Goal: Information Seeking & Learning: Learn about a topic

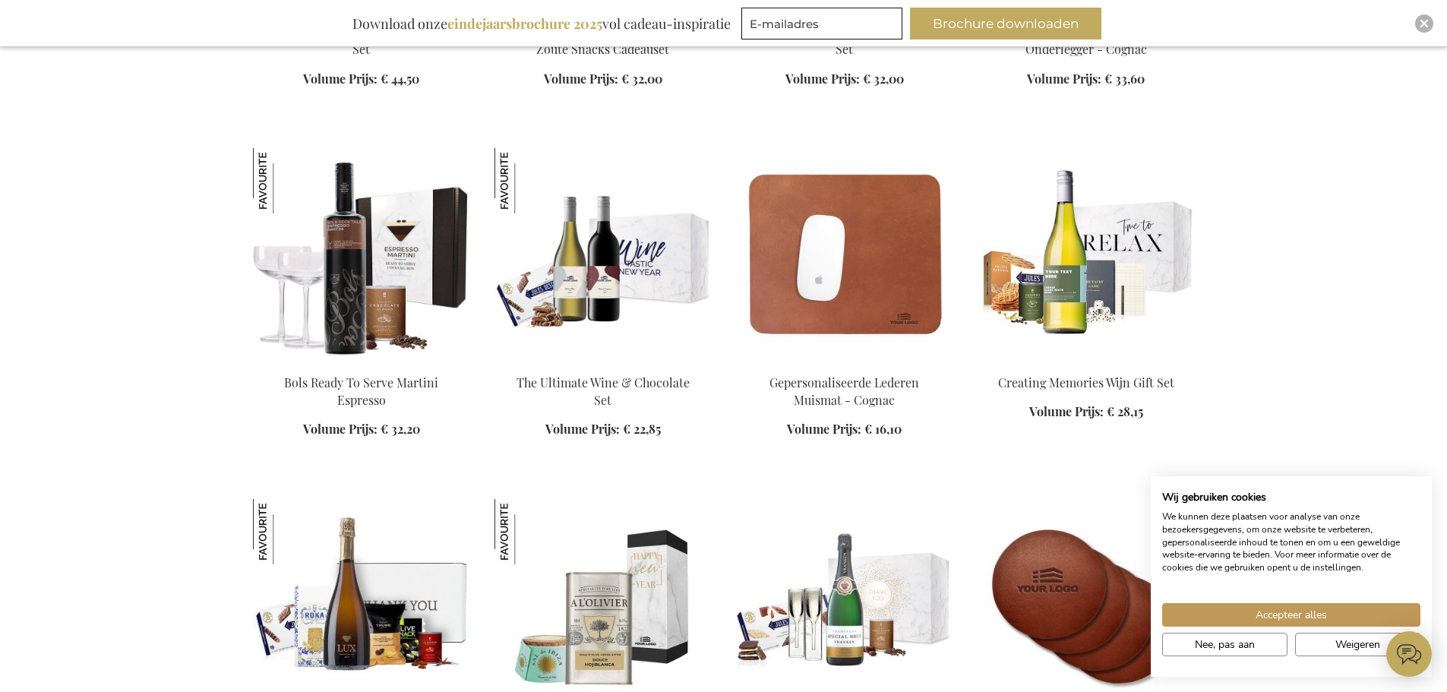
scroll to position [2050, 0]
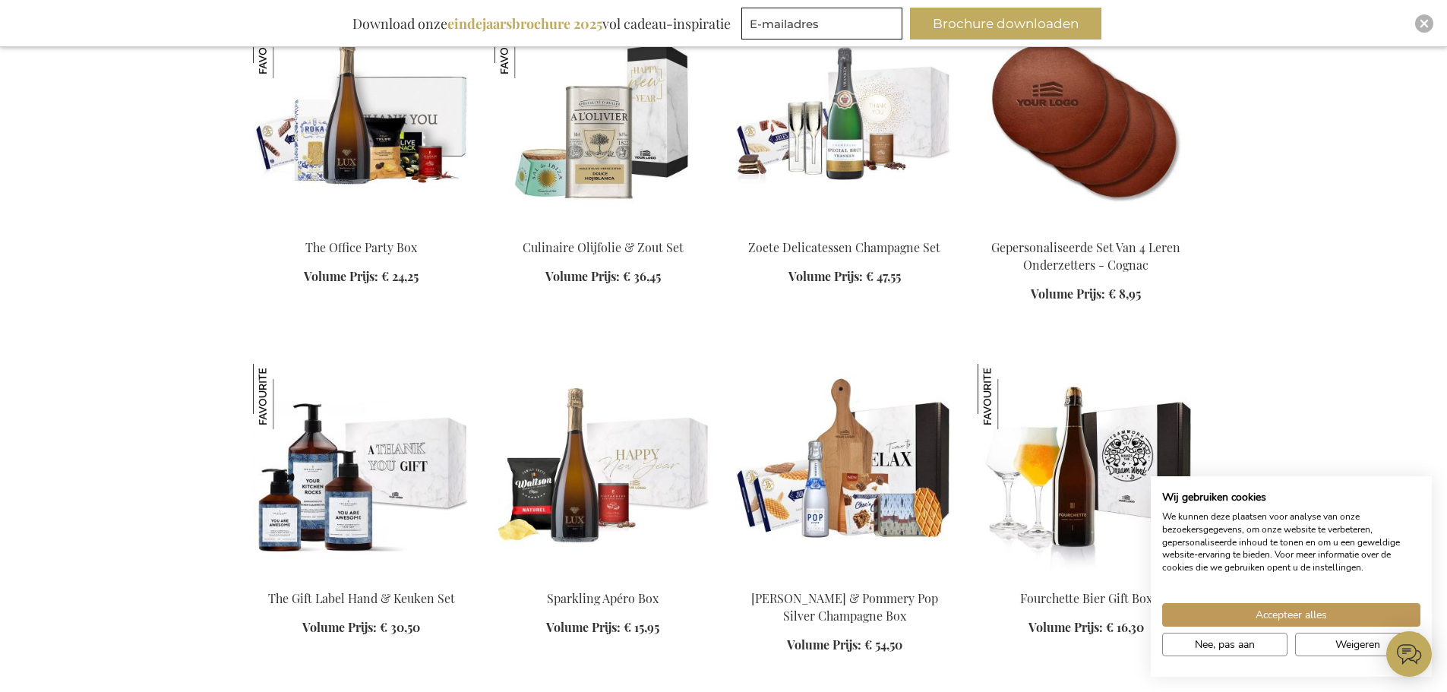
scroll to position [2506, 0]
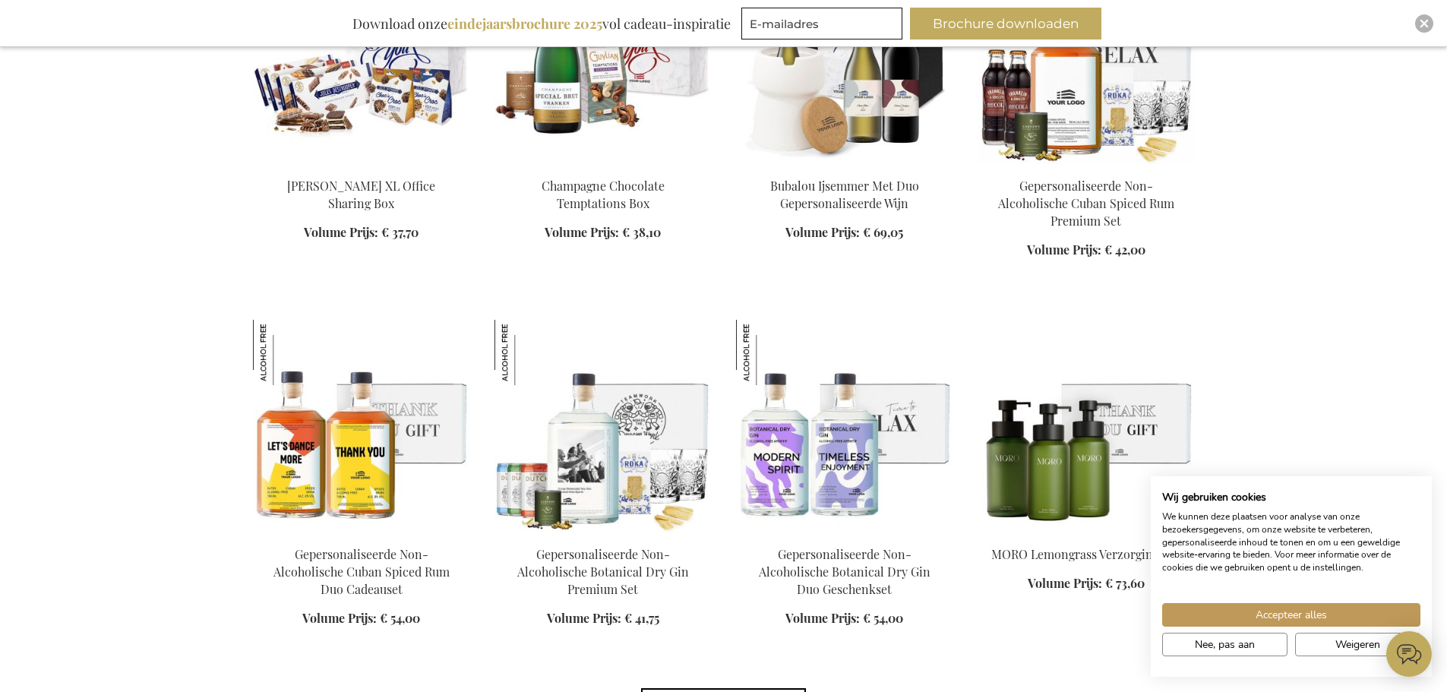
scroll to position [4784, 0]
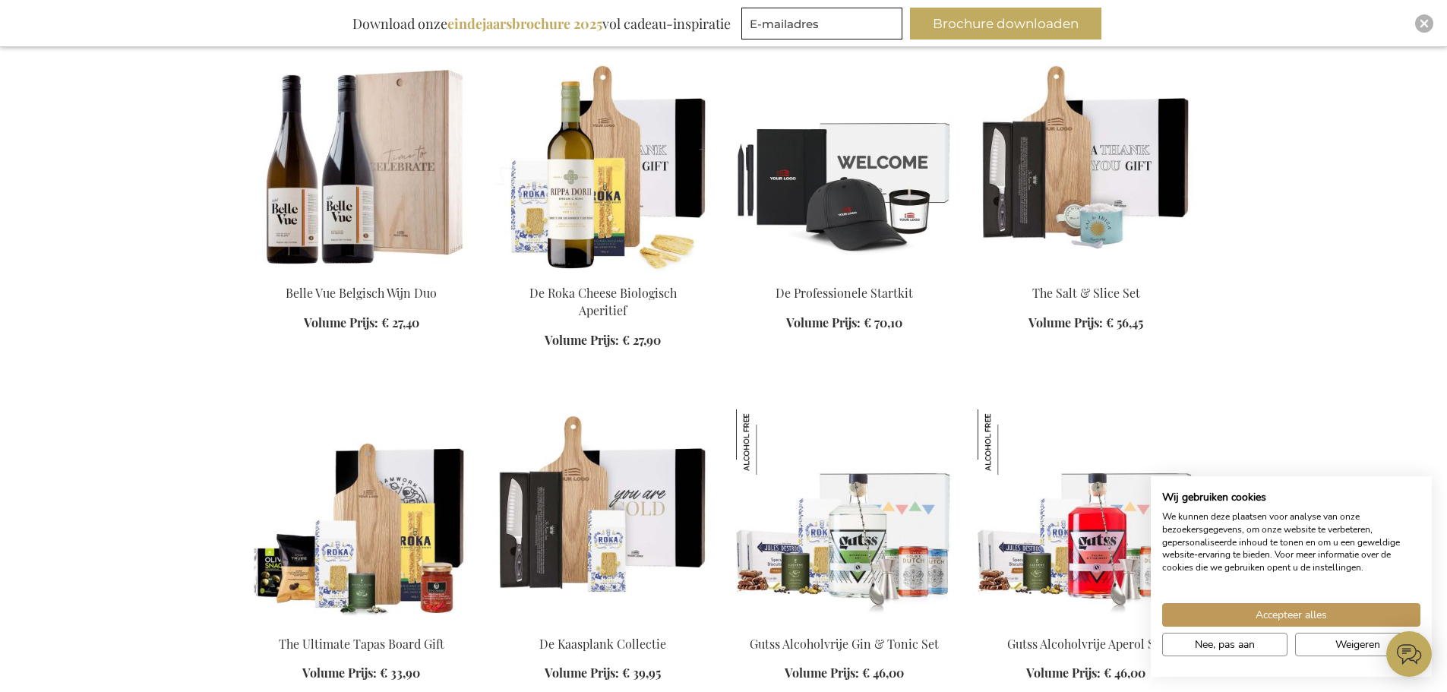
scroll to position [6378, 0]
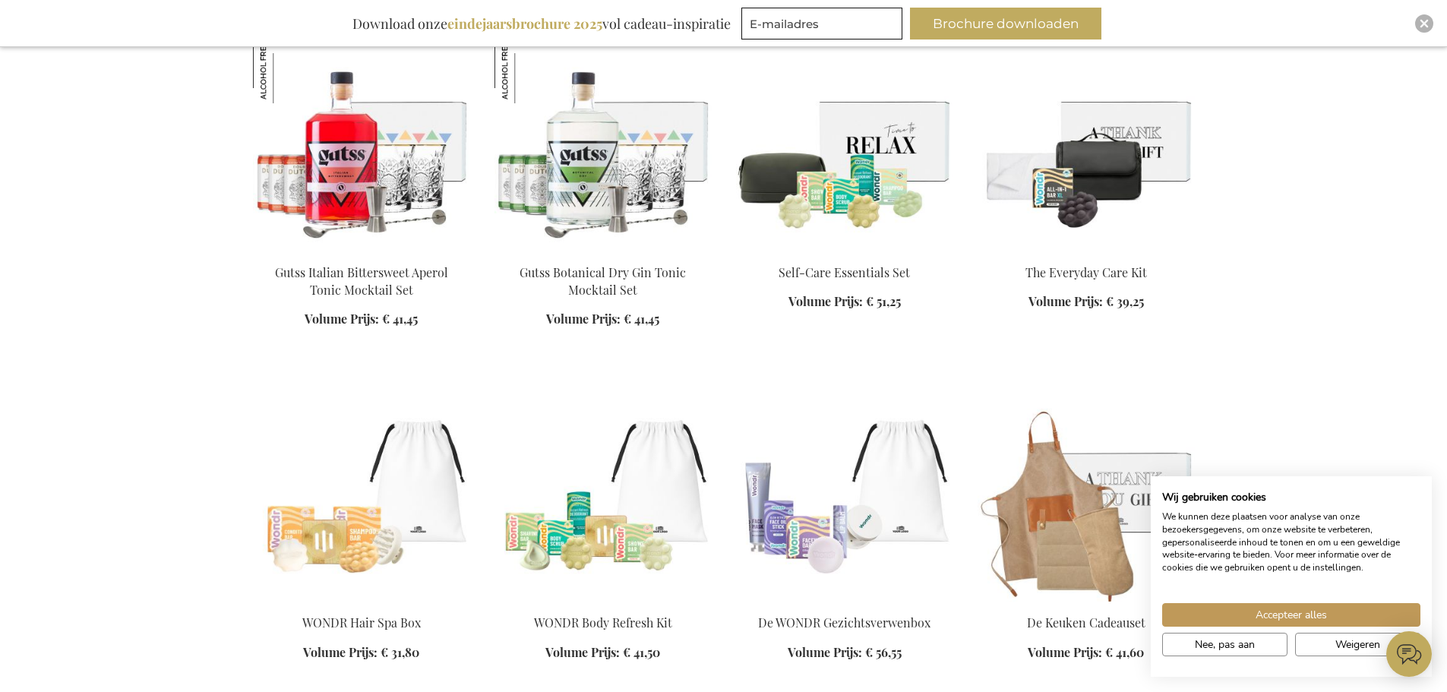
scroll to position [7214, 0]
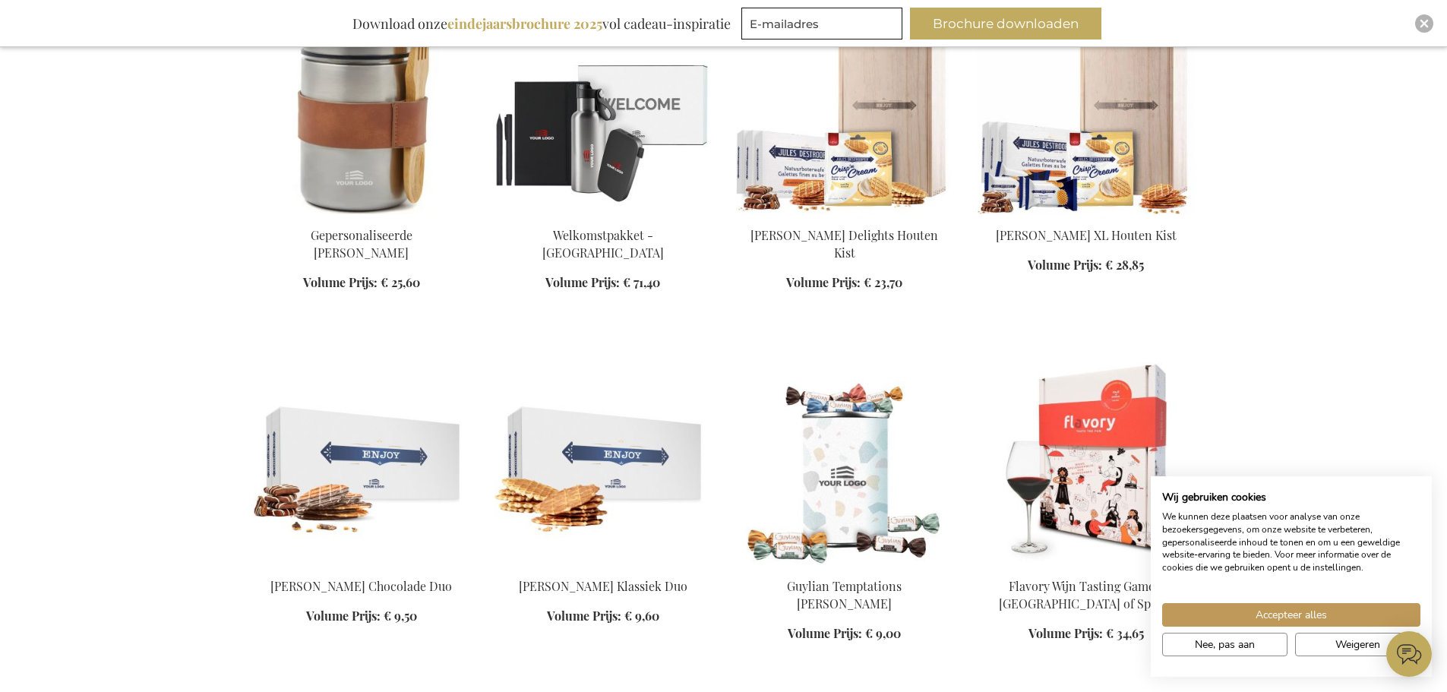
scroll to position [10251, 0]
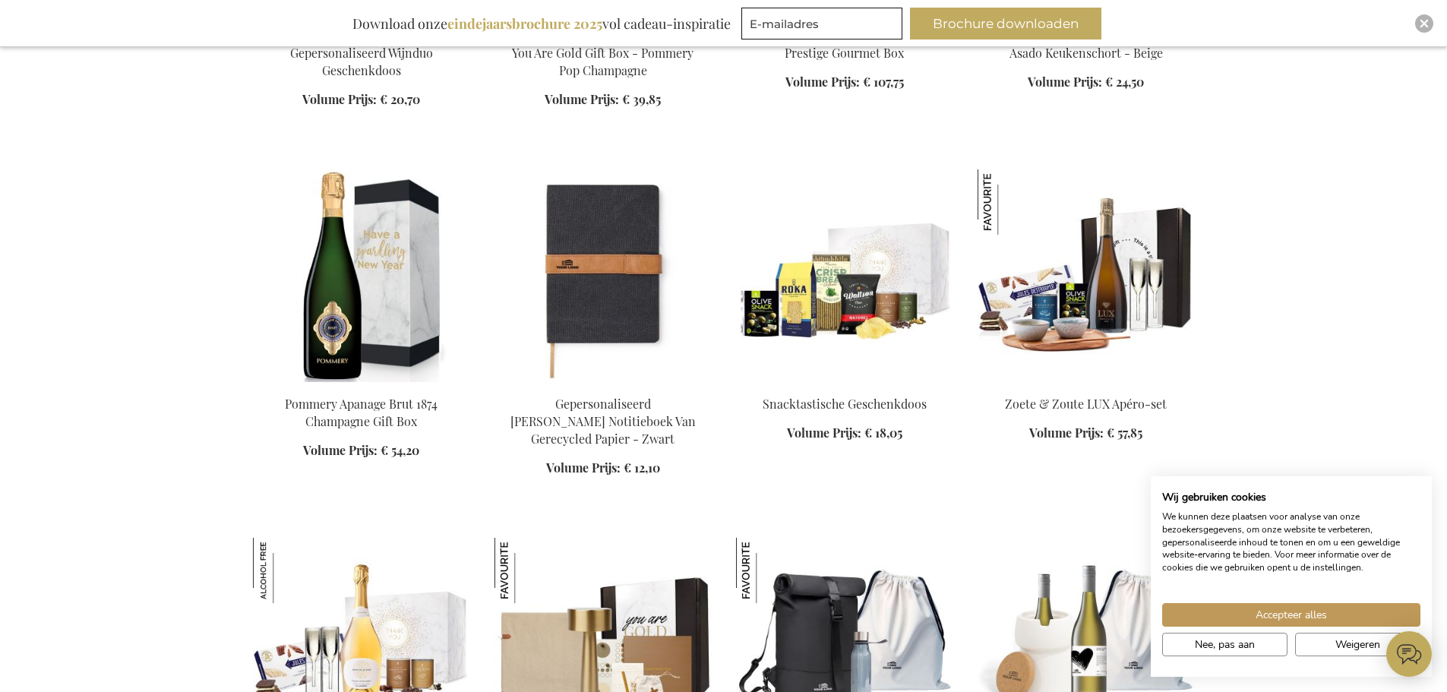
scroll to position [11542, 0]
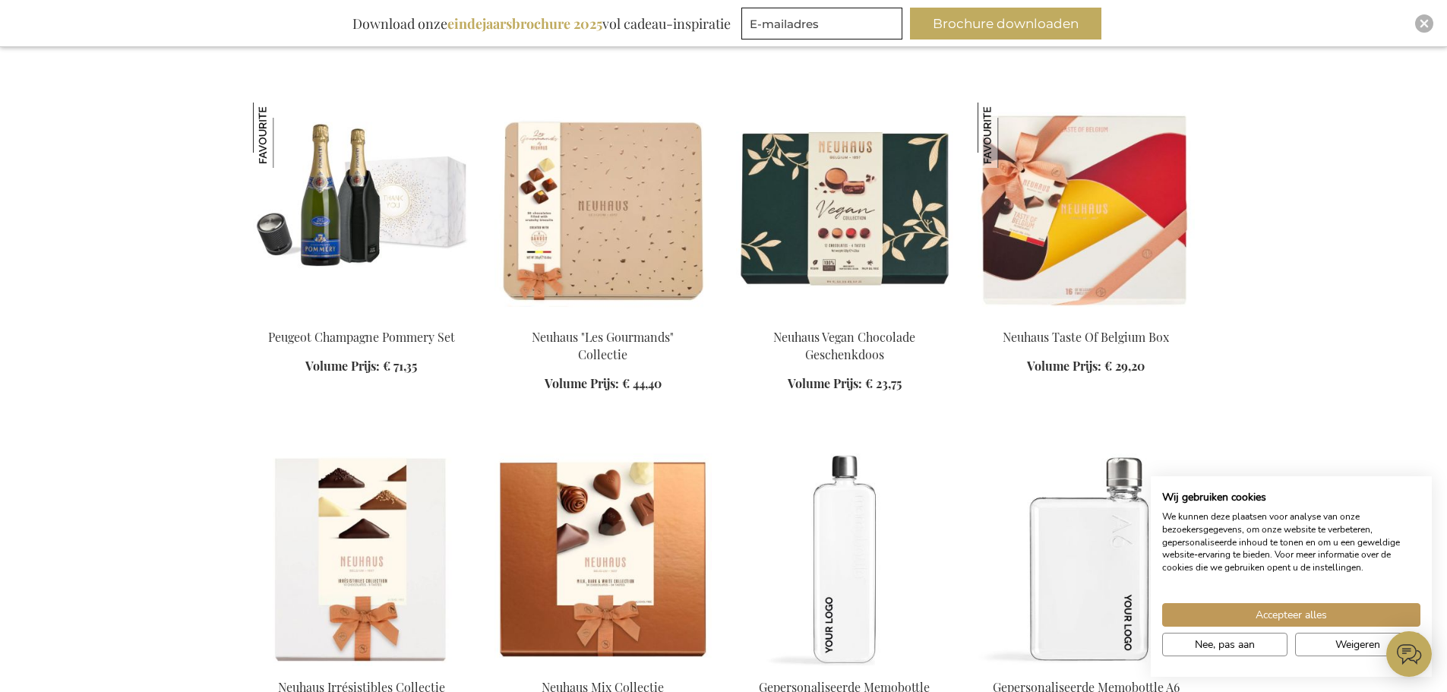
scroll to position [13592, 0]
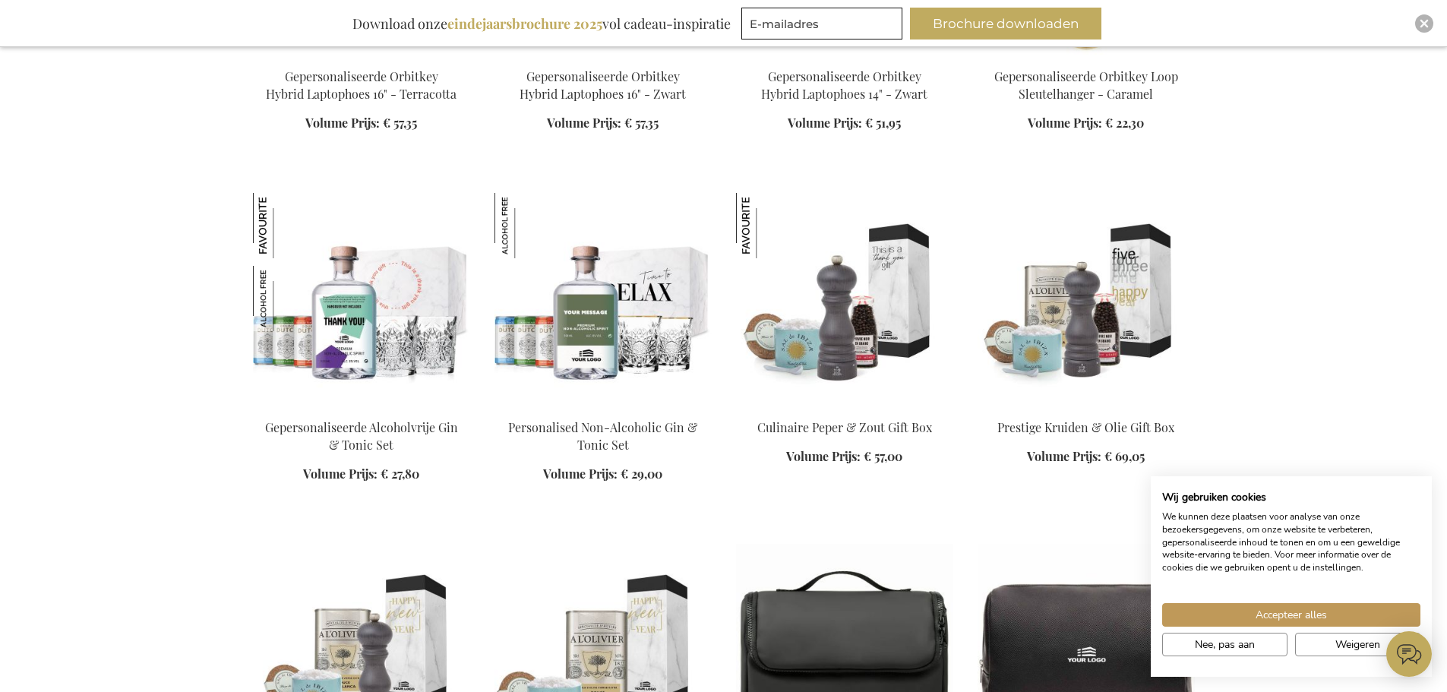
scroll to position [15035, 0]
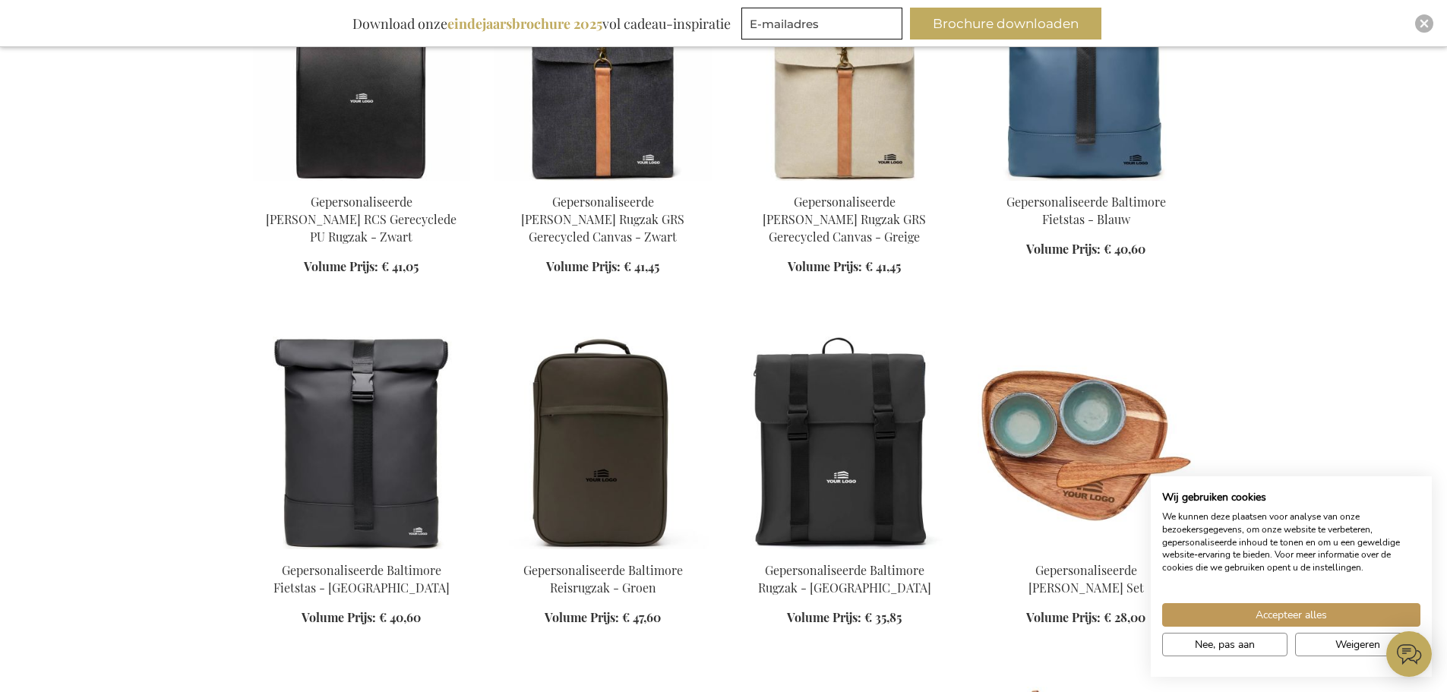
scroll to position [16554, 0]
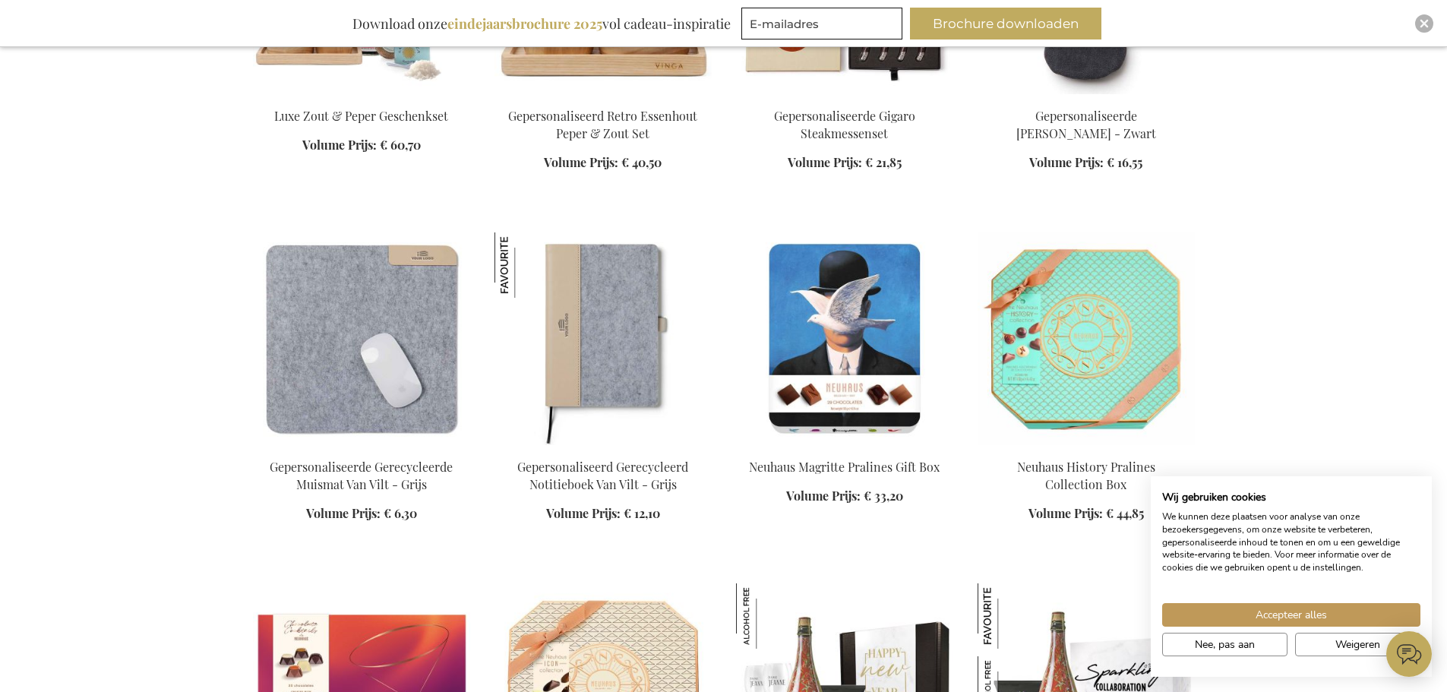
scroll to position [17085, 0]
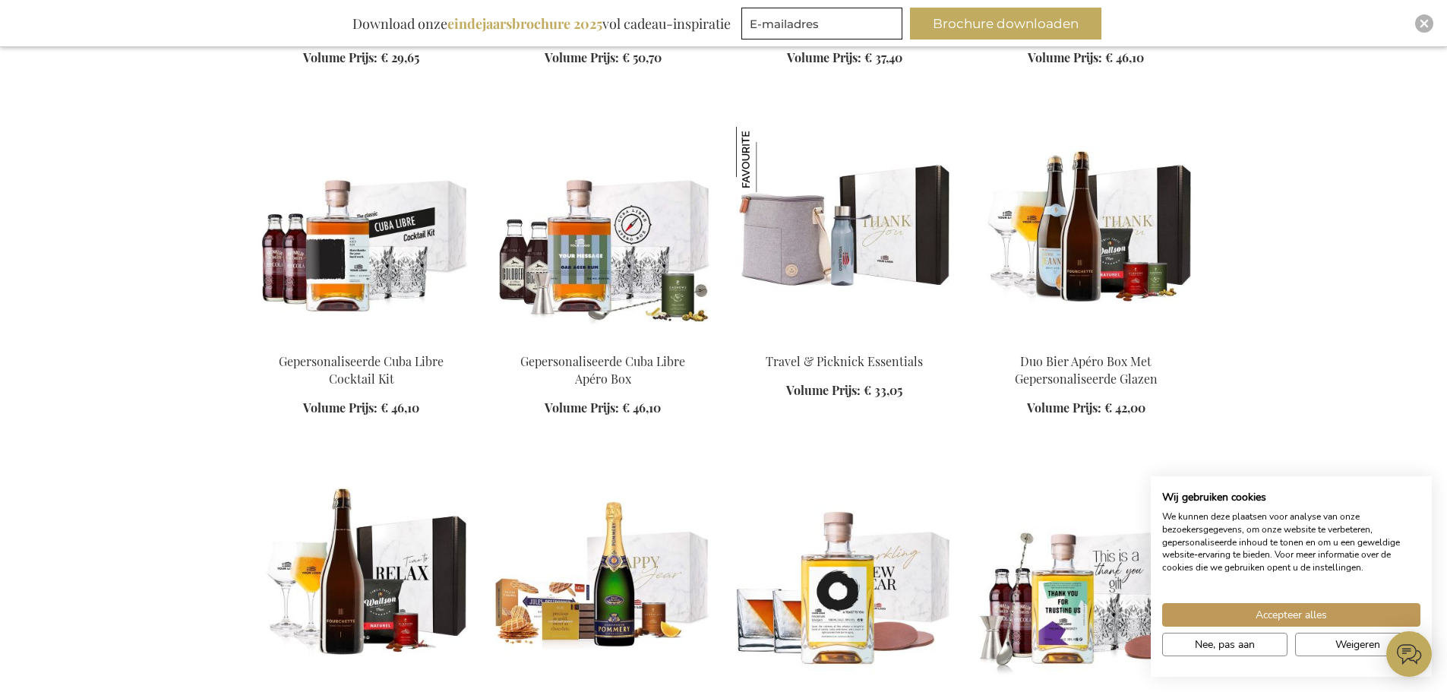
scroll to position [18984, 0]
